Goal: Task Accomplishment & Management: Use online tool/utility

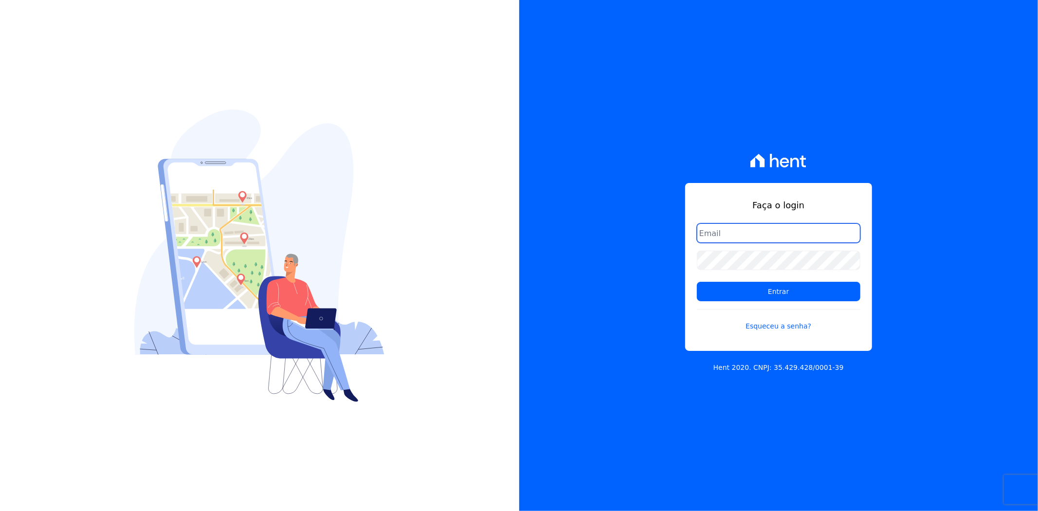
click at [767, 228] on input "email" at bounding box center [779, 232] width 164 height 19
type input "matheaus@celinaguimaraes.com.br"
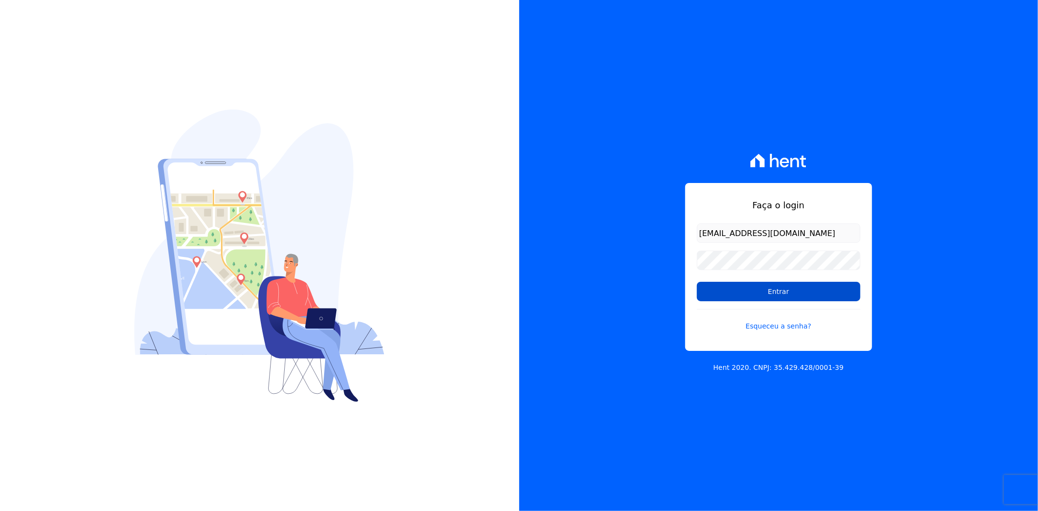
click at [759, 288] on input "Entrar" at bounding box center [779, 291] width 164 height 19
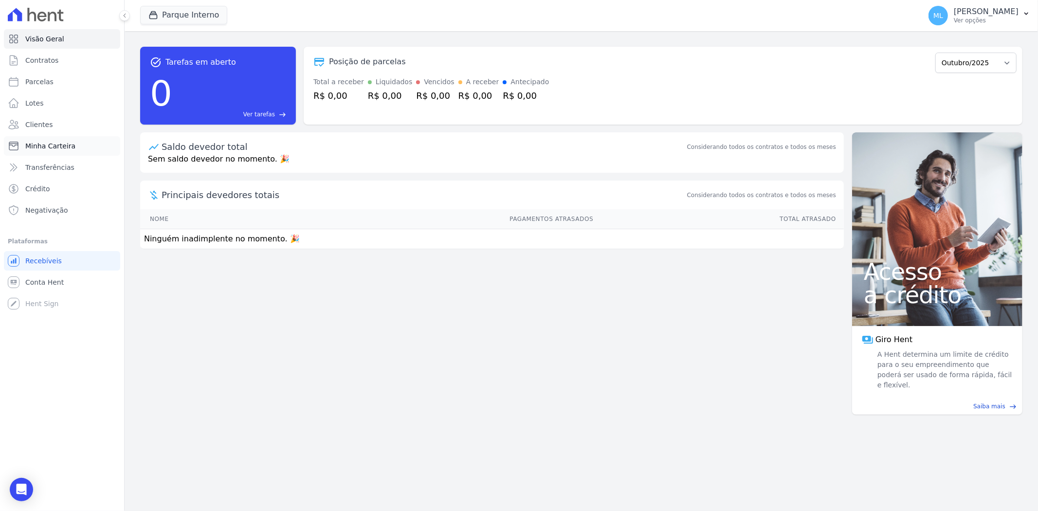
click at [91, 143] on link "Minha Carteira" at bounding box center [62, 145] width 116 height 19
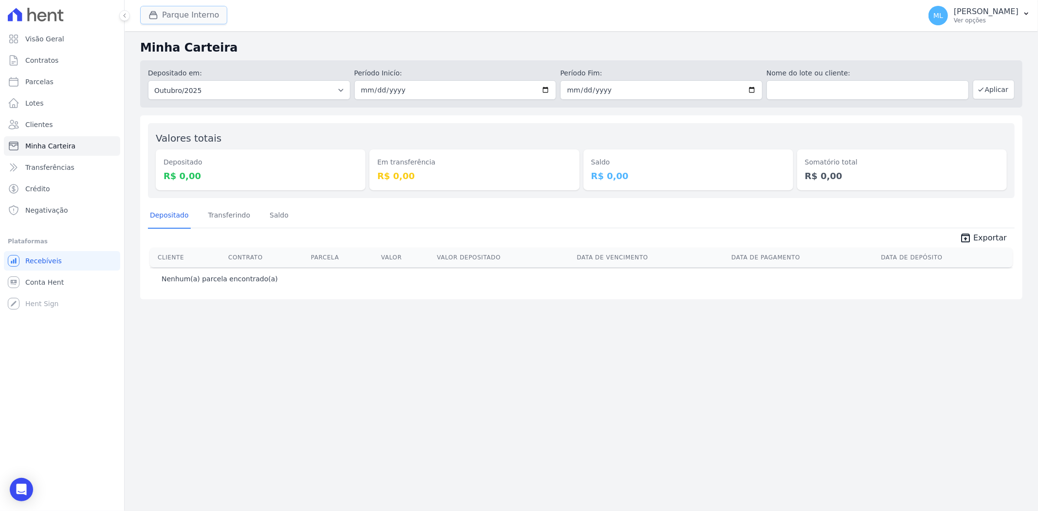
click at [208, 12] on button "Parque Interno" at bounding box center [183, 15] width 87 height 18
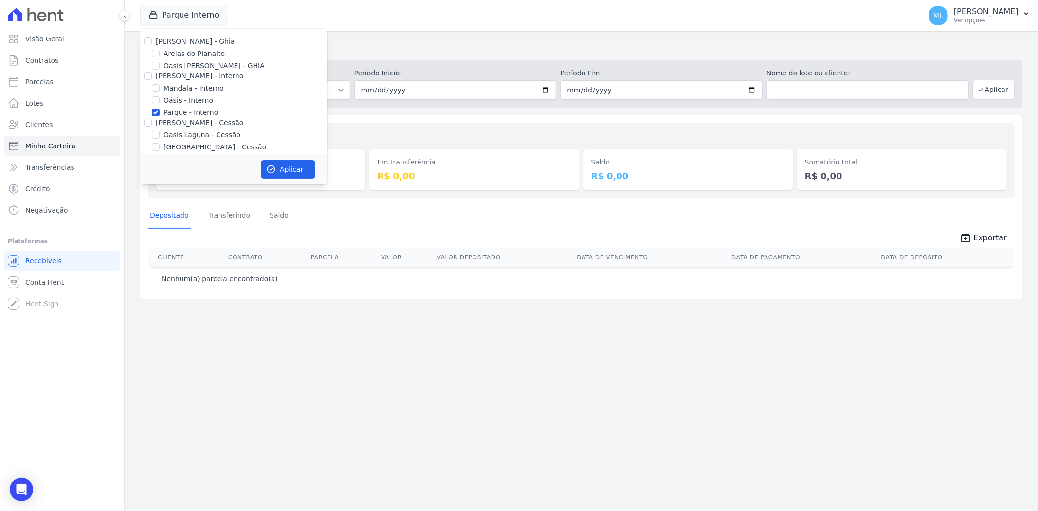
click at [190, 111] on label "Parque - Interno" at bounding box center [191, 113] width 55 height 10
click at [160, 111] on input "Parque - Interno" at bounding box center [156, 113] width 8 height 8
checkbox input "false"
click at [188, 50] on label "Areias do Planalto" at bounding box center [194, 54] width 61 height 10
click at [160, 50] on input "Areias do Planalto" at bounding box center [156, 54] width 8 height 8
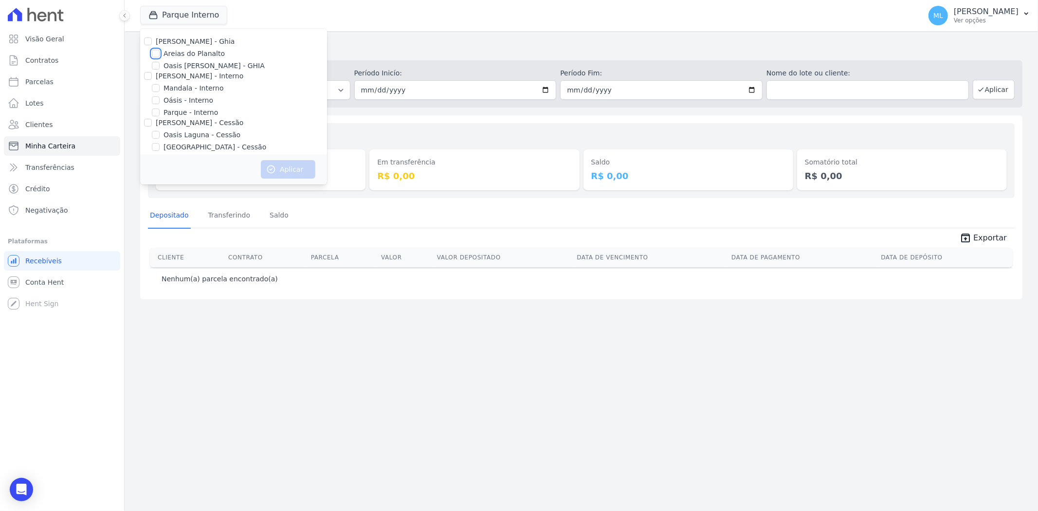
checkbox input "true"
click at [281, 166] on button "Aplicar" at bounding box center [288, 169] width 55 height 18
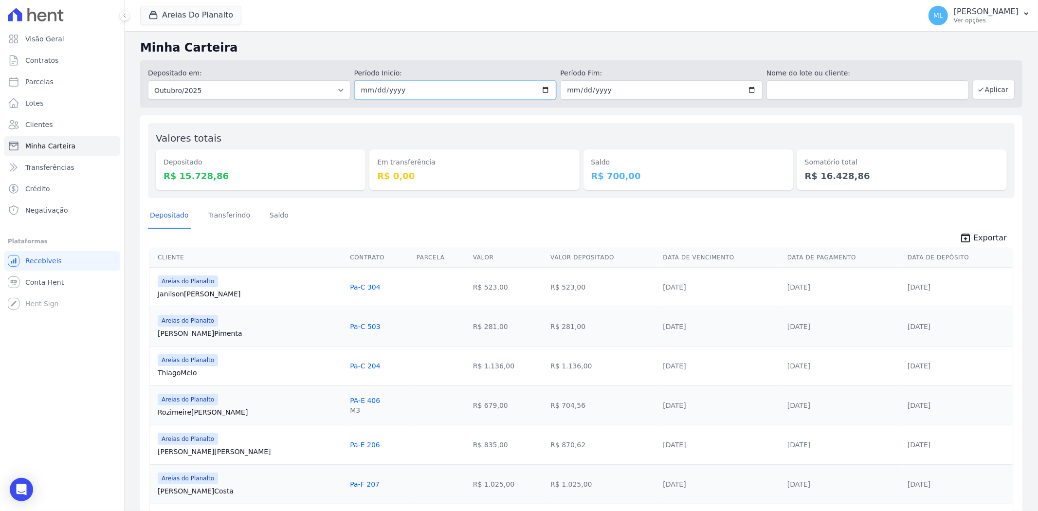
click at [548, 88] on input "2025-10-01" at bounding box center [455, 89] width 202 height 19
click at [543, 91] on input "2025-10-01" at bounding box center [455, 89] width 202 height 19
type input "[DATE]"
click at [749, 89] on input "2025-10-31" at bounding box center [661, 89] width 202 height 19
type input "[DATE]"
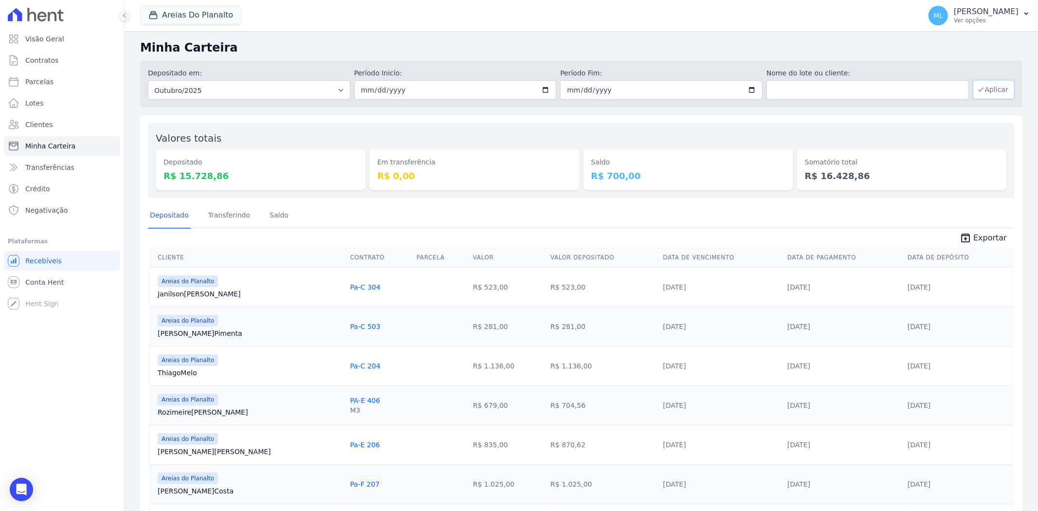
click at [997, 87] on button "Aplicar" at bounding box center [994, 89] width 42 height 19
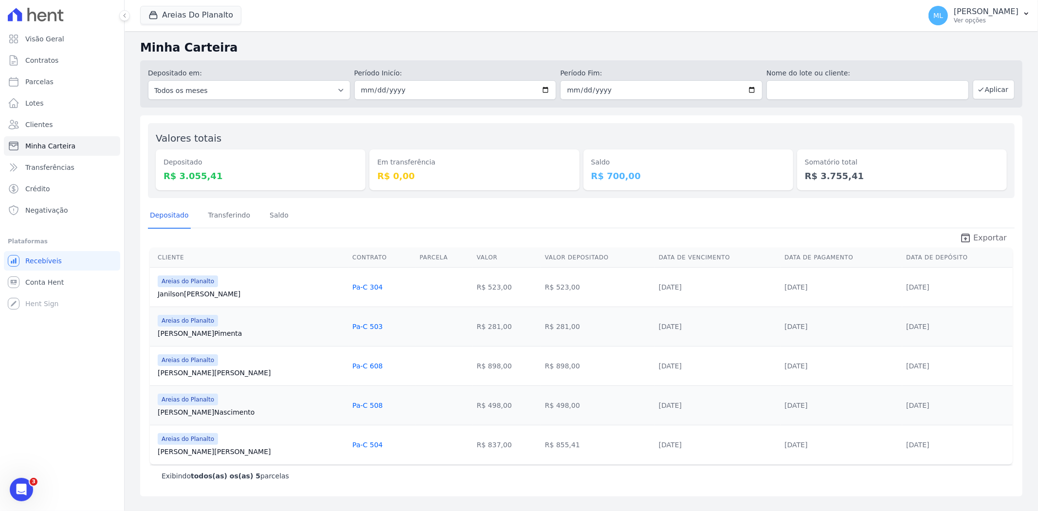
click at [994, 236] on span "Exportar" at bounding box center [990, 238] width 34 height 12
click at [202, 25] on div "Areias Do Planalto [PERSON_NAME] - Ghia Areias do Planalto Oasis [PERSON_NAME] …" at bounding box center [528, 16] width 777 height 32
click at [202, 18] on button "Areias Do Planalto" at bounding box center [190, 15] width 101 height 18
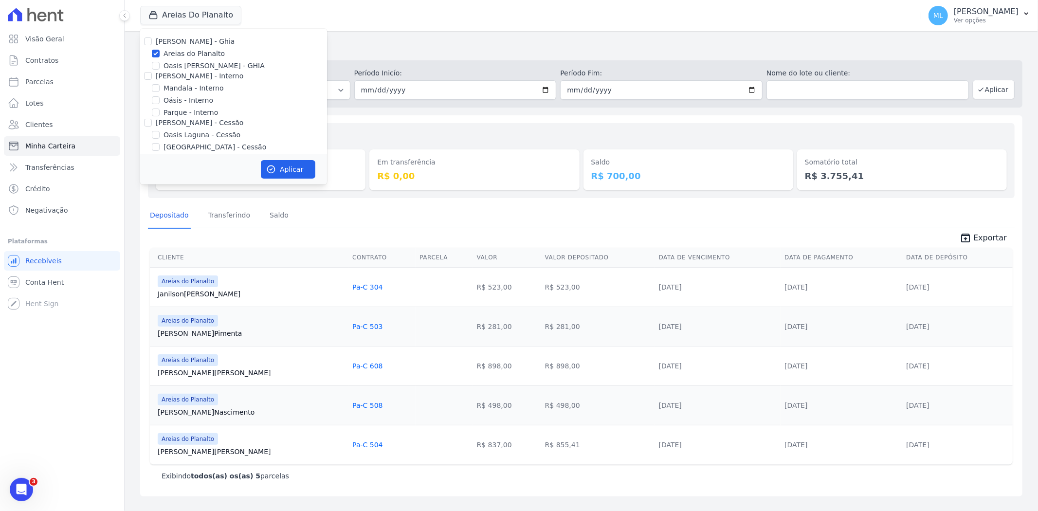
click at [171, 55] on label "Areias do Planalto" at bounding box center [194, 54] width 61 height 10
click at [160, 55] on input "Areias do Planalto" at bounding box center [156, 54] width 8 height 8
checkbox input "false"
click at [212, 93] on label "[GEOGRAPHIC_DATA] - Cessão" at bounding box center [215, 93] width 103 height 10
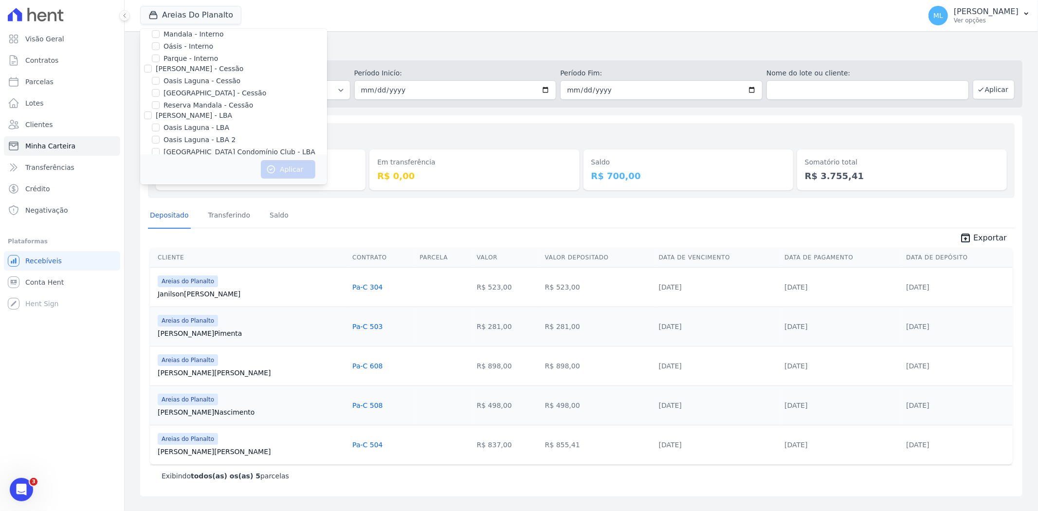
click at [160, 93] on input "[GEOGRAPHIC_DATA] - Cessão" at bounding box center [156, 93] width 8 height 8
checkbox input "true"
click at [285, 166] on button "Aplicar" at bounding box center [288, 169] width 55 height 18
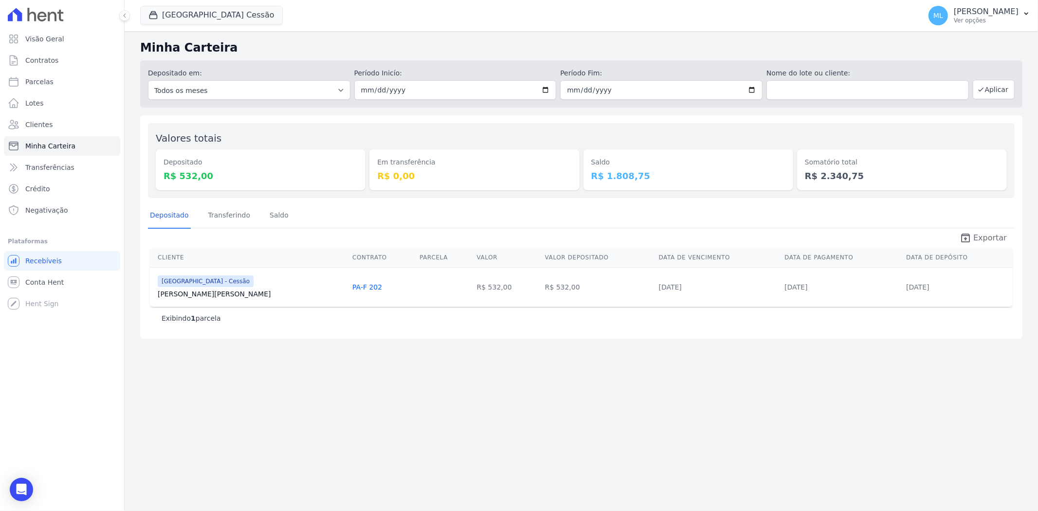
click at [1000, 240] on span "Exportar" at bounding box center [990, 238] width 34 height 12
click at [230, 18] on button "[GEOGRAPHIC_DATA] Cessão" at bounding box center [211, 15] width 143 height 18
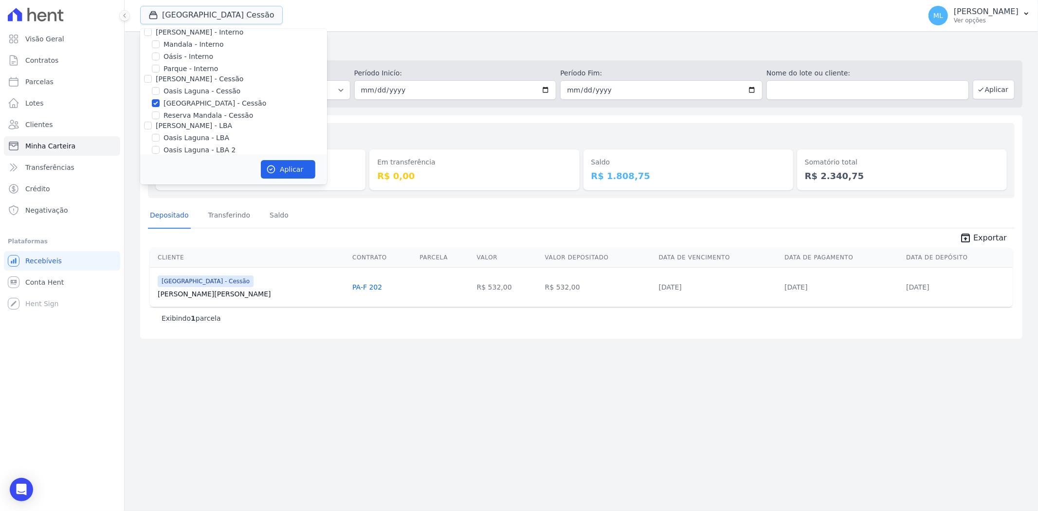
scroll to position [89, 0]
click at [191, 60] on label "[GEOGRAPHIC_DATA] - Cessão" at bounding box center [215, 58] width 103 height 10
click at [160, 60] on input "[GEOGRAPHIC_DATA] - Cessão" at bounding box center [156, 58] width 8 height 8
checkbox input "false"
click at [201, 118] on label "[GEOGRAPHIC_DATA] Condomínio Club - LBA" at bounding box center [240, 117] width 152 height 10
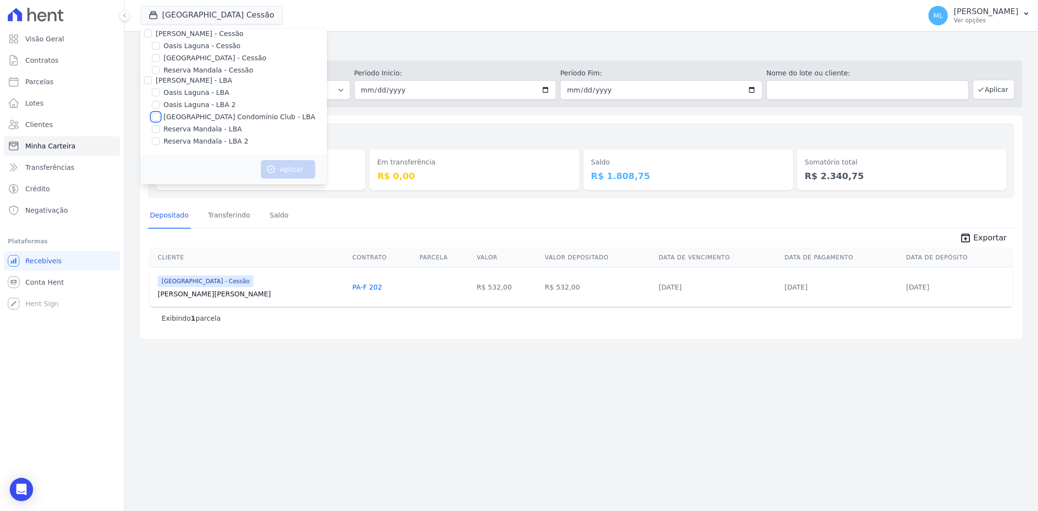
click at [160, 118] on input "[GEOGRAPHIC_DATA] Condomínio Club - LBA" at bounding box center [156, 117] width 8 height 8
checkbox input "true"
click at [292, 167] on button "Aplicar" at bounding box center [288, 169] width 55 height 18
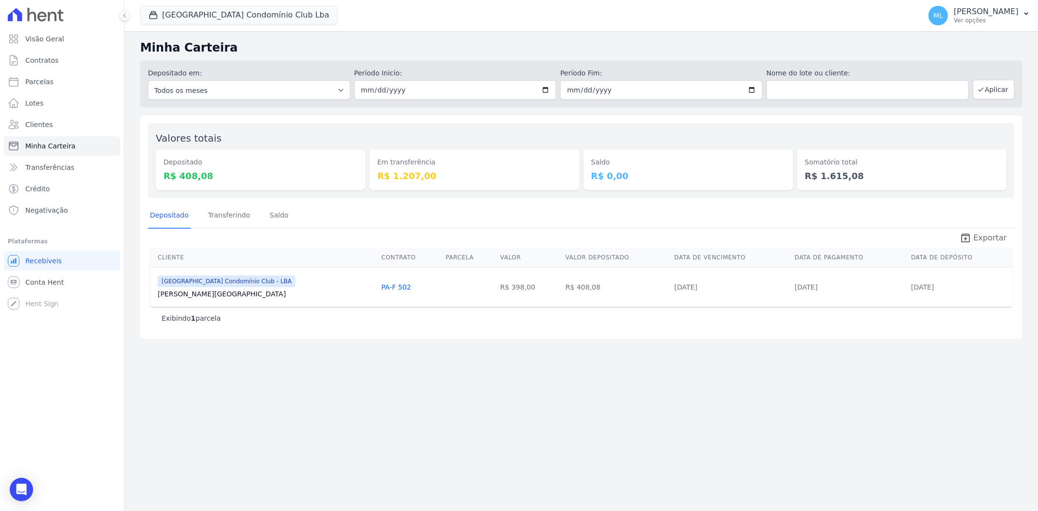
click at [981, 240] on span "Exportar" at bounding box center [990, 238] width 34 height 12
click at [495, 355] on div "Minha Carteira Depositado em: Todos os meses Março/2024 Abril/2024 Maio/2024 Ju…" at bounding box center [581, 271] width 913 height 480
click at [244, 20] on button "[GEOGRAPHIC_DATA] Condomínio Club Lba" at bounding box center [239, 15] width 198 height 18
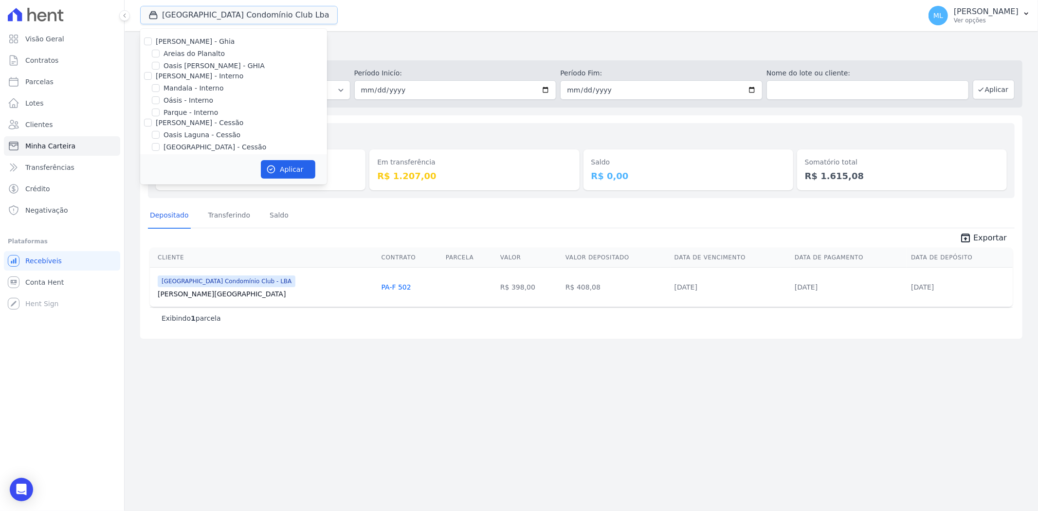
scroll to position [89, 0]
click at [188, 120] on label "[GEOGRAPHIC_DATA] Condomínio Club - LBA" at bounding box center [240, 117] width 152 height 10
click at [160, 120] on input "[GEOGRAPHIC_DATA] Condomínio Club - LBA" at bounding box center [156, 117] width 8 height 8
checkbox input "false"
click at [409, 209] on div "Depositado Transferindo [GEOGRAPHIC_DATA]" at bounding box center [581, 216] width 867 height 24
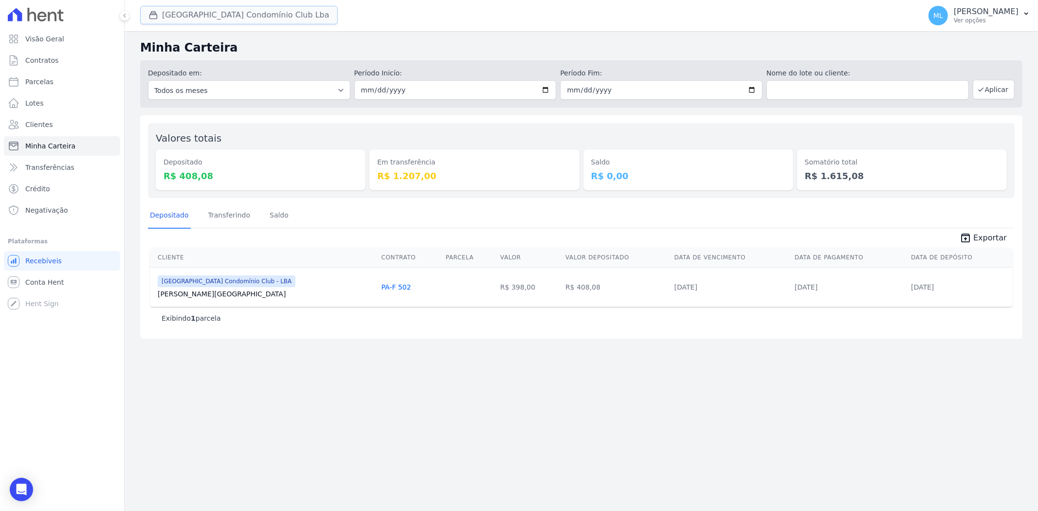
click at [242, 13] on button "[GEOGRAPHIC_DATA] Condomínio Club Lba" at bounding box center [239, 15] width 198 height 18
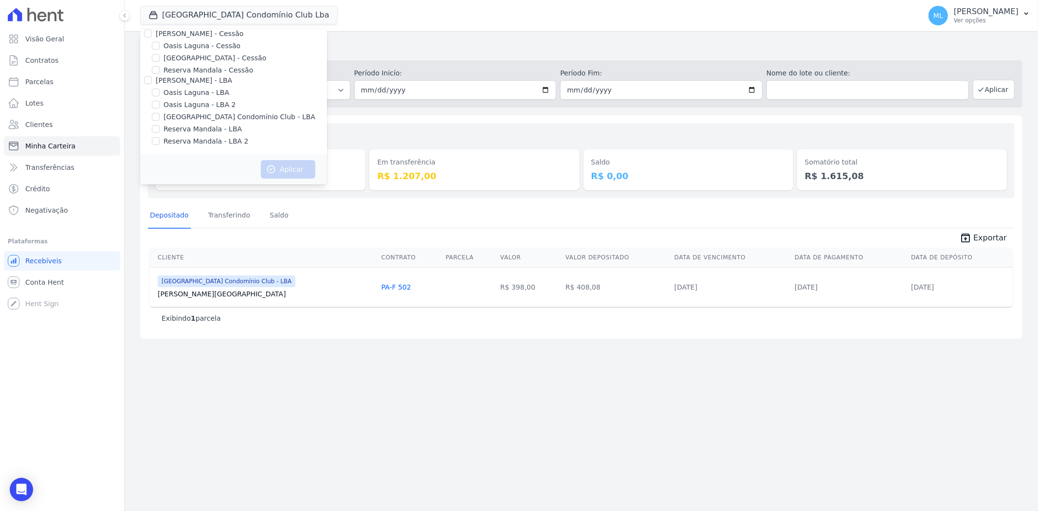
click at [203, 129] on label "Reserva Mandala - LBA" at bounding box center [203, 129] width 78 height 10
click at [160, 129] on input "Reserva Mandala - LBA" at bounding box center [156, 129] width 8 height 8
checkbox input "true"
click at [203, 137] on label "Reserva Mandala - LBA 2" at bounding box center [206, 141] width 85 height 10
click at [160, 137] on input "Reserva Mandala - LBA 2" at bounding box center [156, 141] width 8 height 8
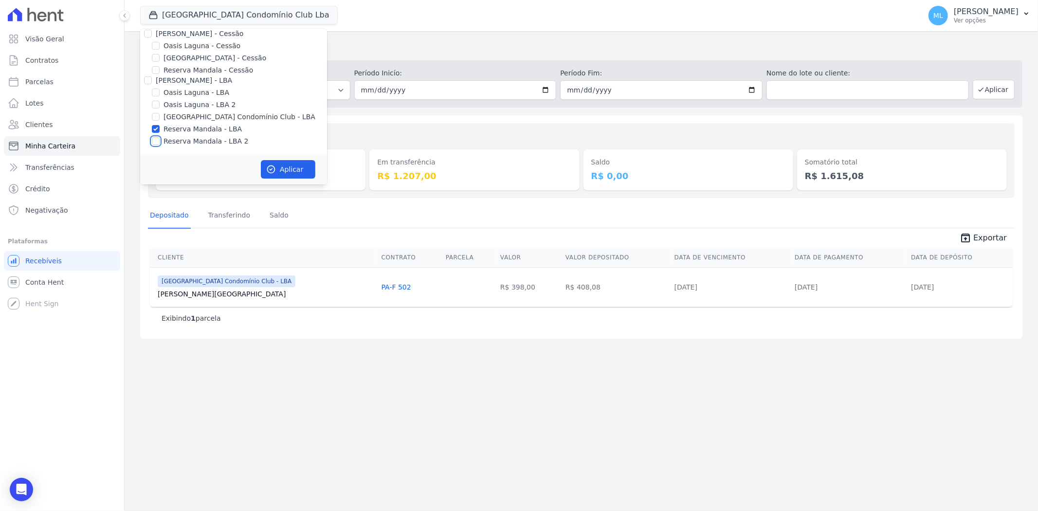
checkbox input "true"
click at [271, 160] on button "Aplicar" at bounding box center [288, 169] width 55 height 18
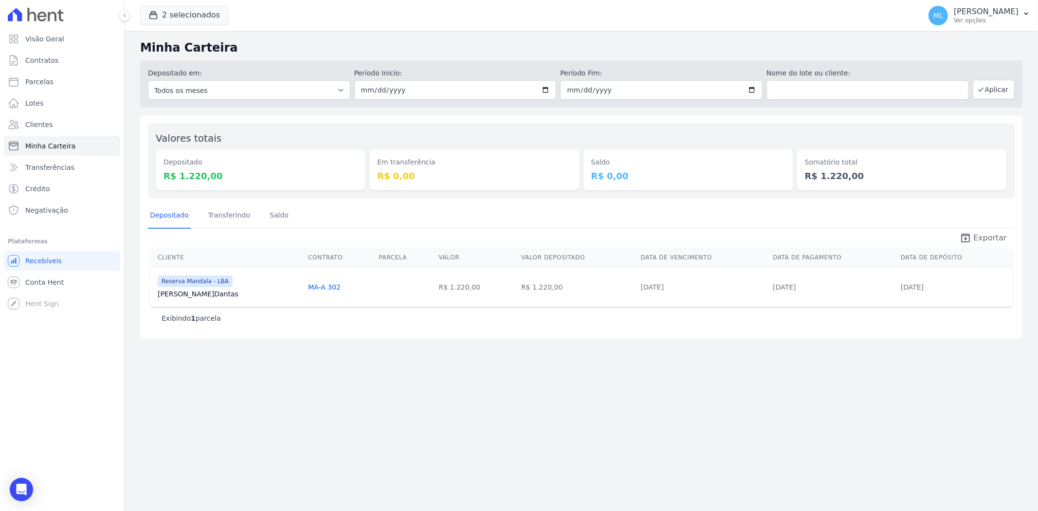
click at [988, 237] on span "Exportar" at bounding box center [990, 238] width 34 height 12
click at [198, 20] on button "2 selecionados" at bounding box center [184, 15] width 88 height 18
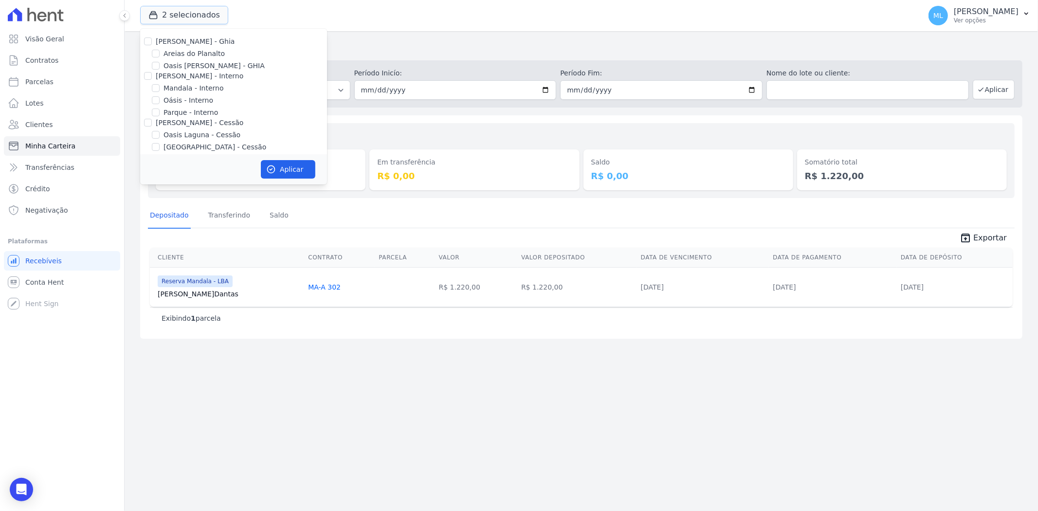
scroll to position [89, 0]
click at [213, 130] on label "Reserva Mandala - LBA" at bounding box center [203, 129] width 78 height 10
click at [160, 130] on input "Reserva Mandala - LBA" at bounding box center [156, 129] width 8 height 8
checkbox input "false"
click at [213, 144] on label "Reserva Mandala - LBA 2" at bounding box center [206, 141] width 85 height 10
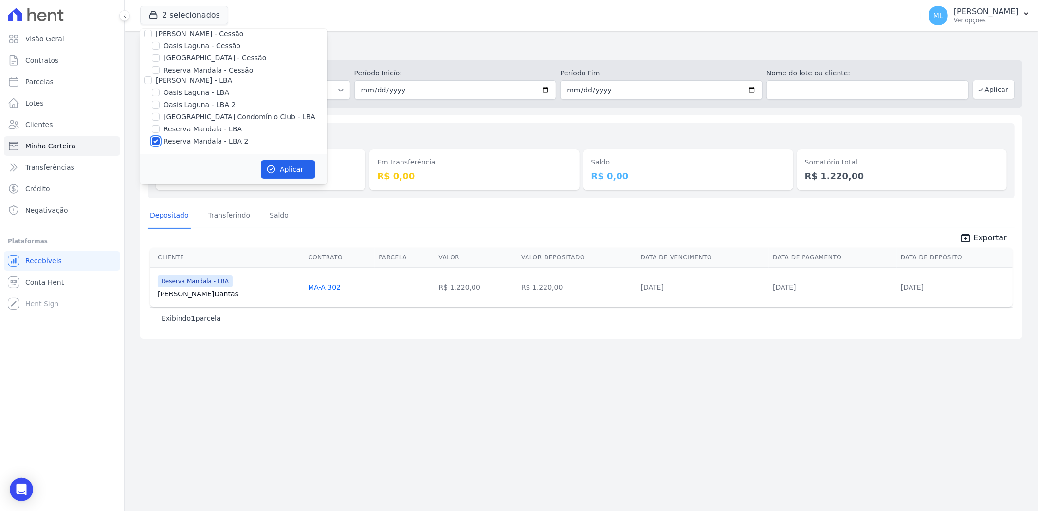
click at [160, 144] on input "Reserva Mandala - LBA 2" at bounding box center [156, 141] width 8 height 8
checkbox input "false"
click at [222, 72] on label "Reserva Mandala - Cessão" at bounding box center [209, 70] width 90 height 10
click at [160, 72] on input "Reserva Mandala - Cessão" at bounding box center [156, 70] width 8 height 8
checkbox input "true"
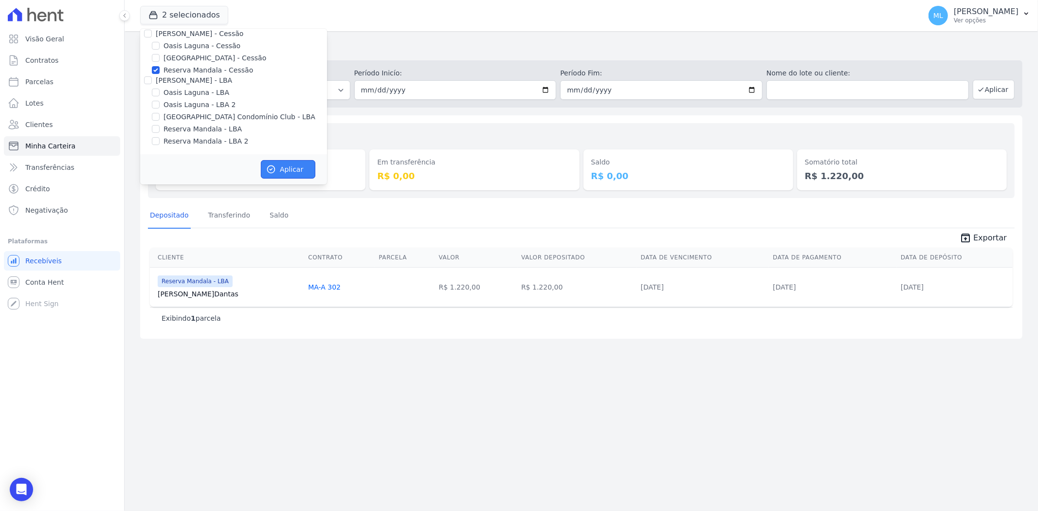
click at [294, 178] on button "Aplicar" at bounding box center [288, 169] width 55 height 18
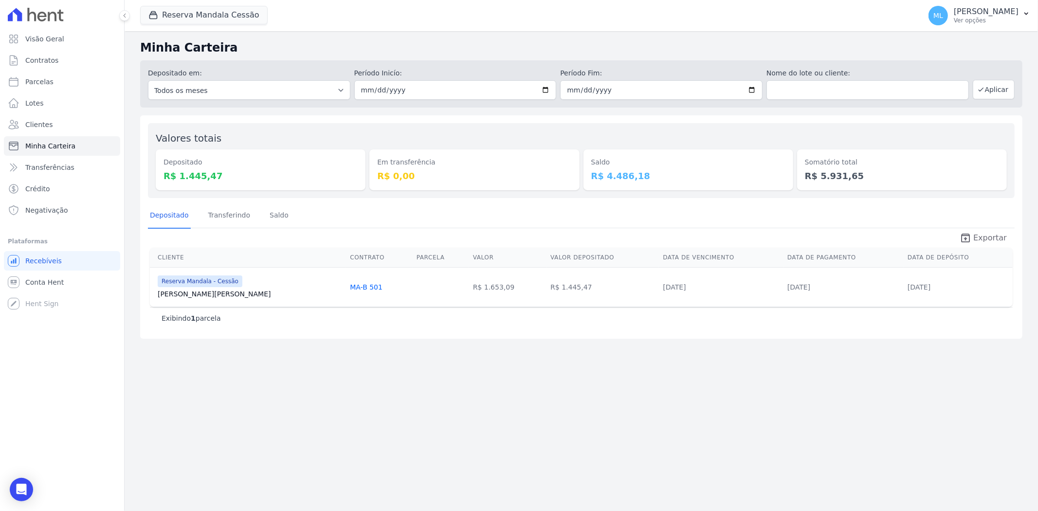
click at [979, 235] on span "Exportar" at bounding box center [990, 238] width 34 height 12
